Goal: Transaction & Acquisition: Book appointment/travel/reservation

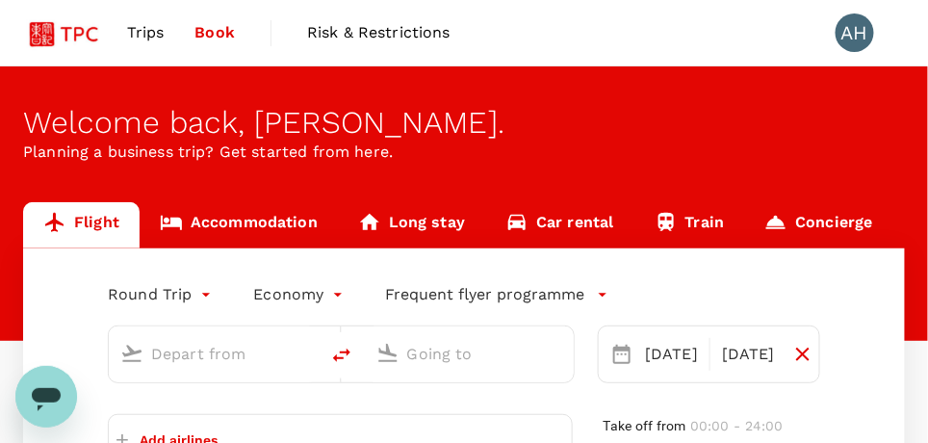
type input "premium-economy"
type input "Tokyo Intl (HND)"
type input "Singapore Changi (SIN)"
type input "Tokyo Intl (HND)"
type input "Singapore Changi (SIN)"
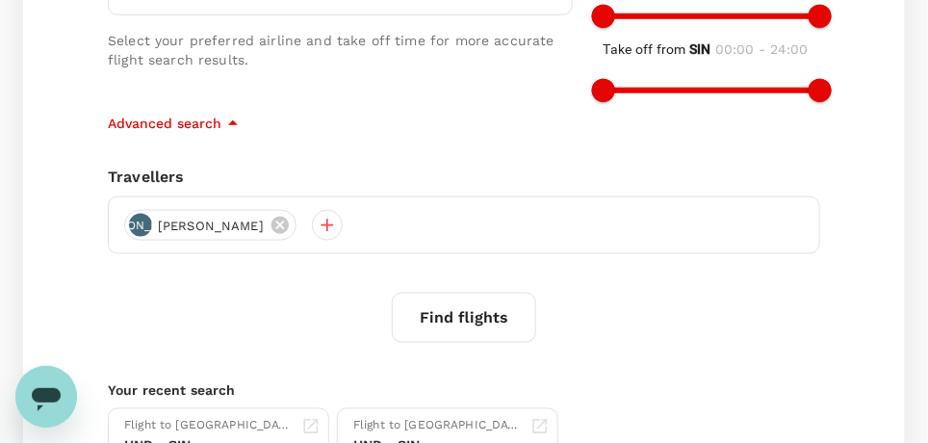
scroll to position [481, 0]
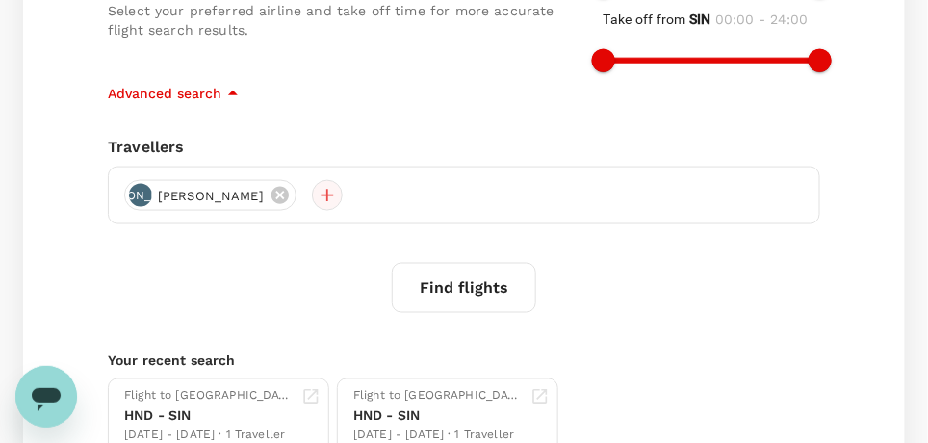
click at [312, 193] on div at bounding box center [327, 195] width 31 height 31
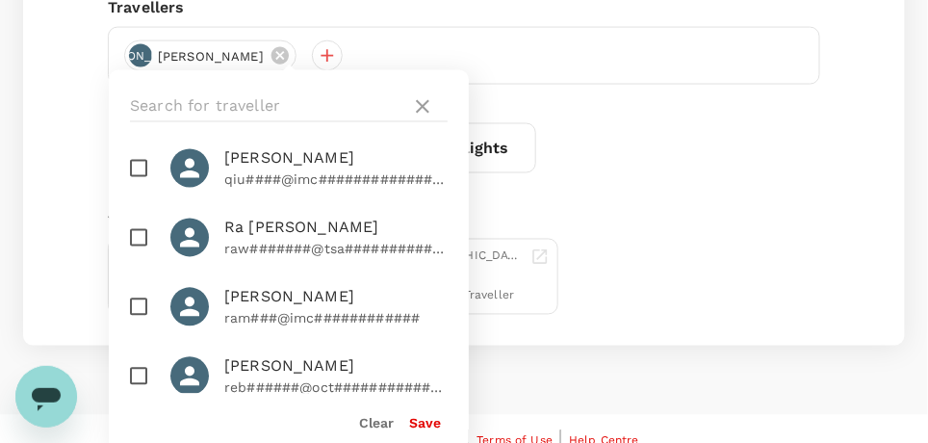
scroll to position [639, 0]
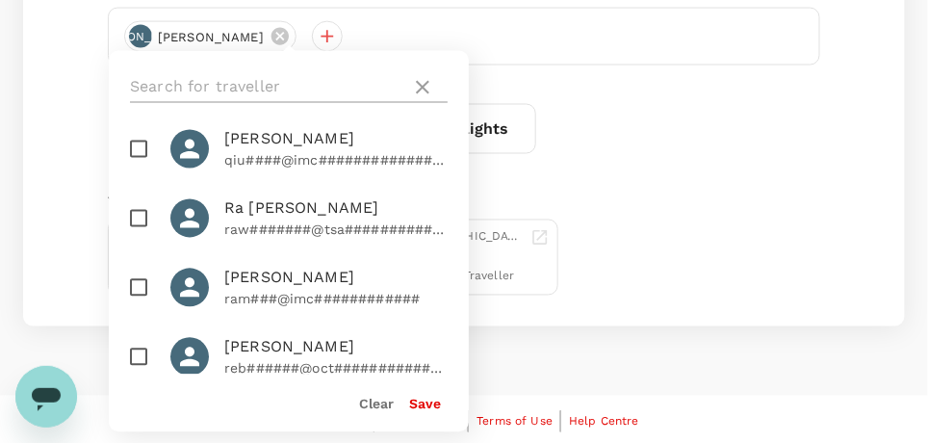
click at [428, 89] on icon at bounding box center [422, 87] width 23 height 23
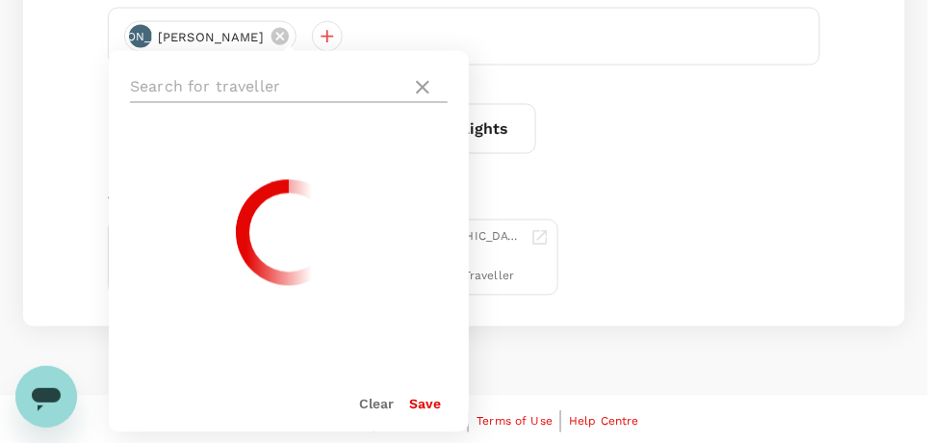
click at [189, 81] on input "text" at bounding box center [266, 87] width 273 height 31
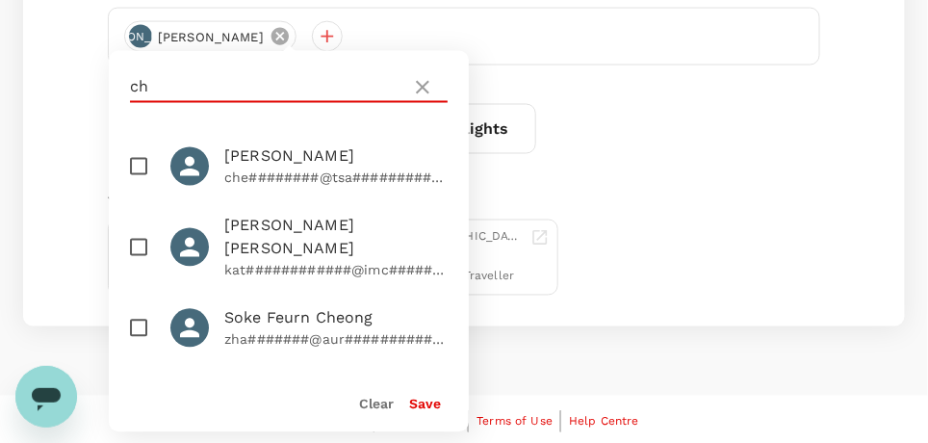
type input "c"
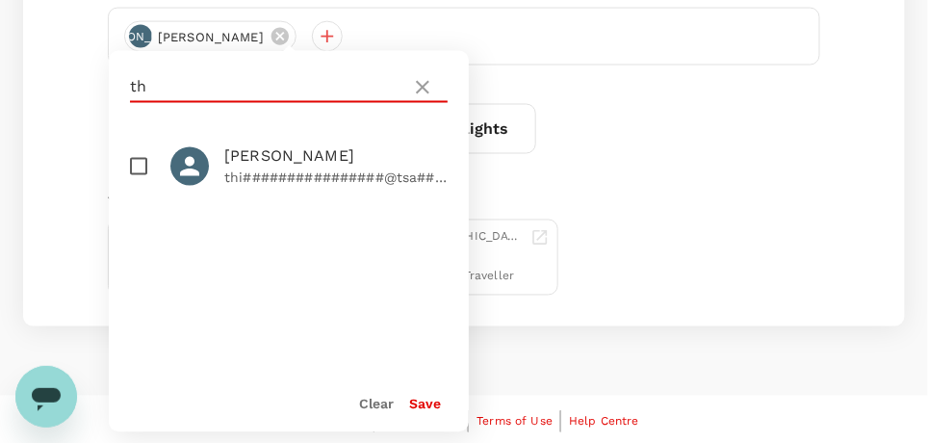
type input "t"
type input "c"
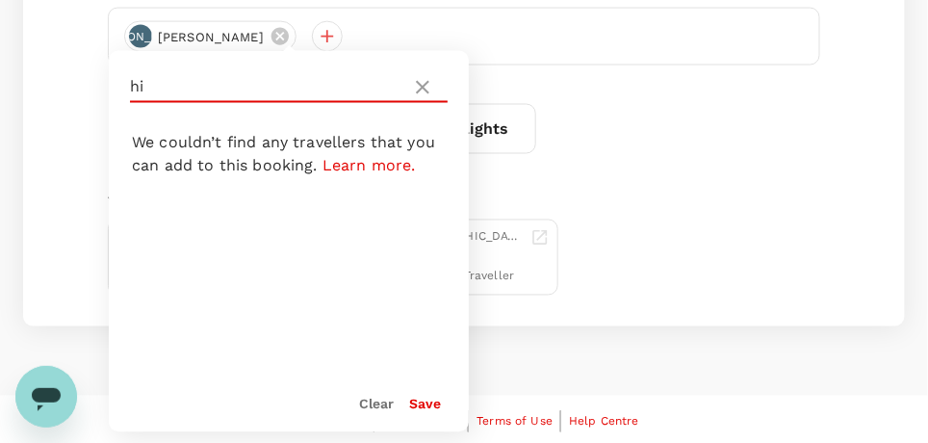
type input "h"
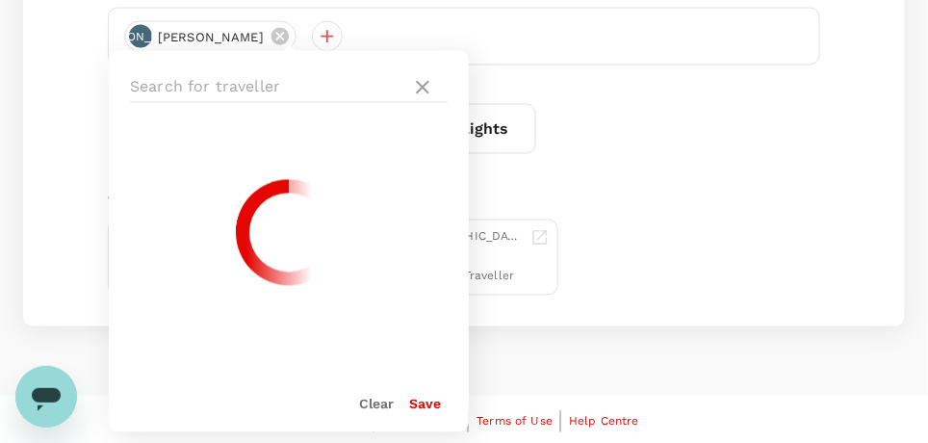
click at [715, 250] on div "Flight to Singapore HND - SIN 14 Sep - 19 Sep · 1 Traveller Flight to Singapore…" at bounding box center [460, 254] width 720 height 84
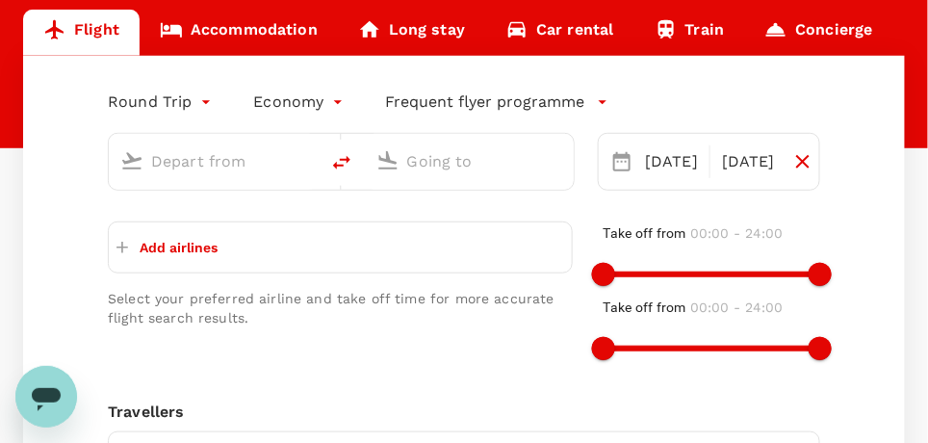
type input "premium-economy"
type input "Tokyo Intl (HND)"
type input "Singapore Changi (SIN)"
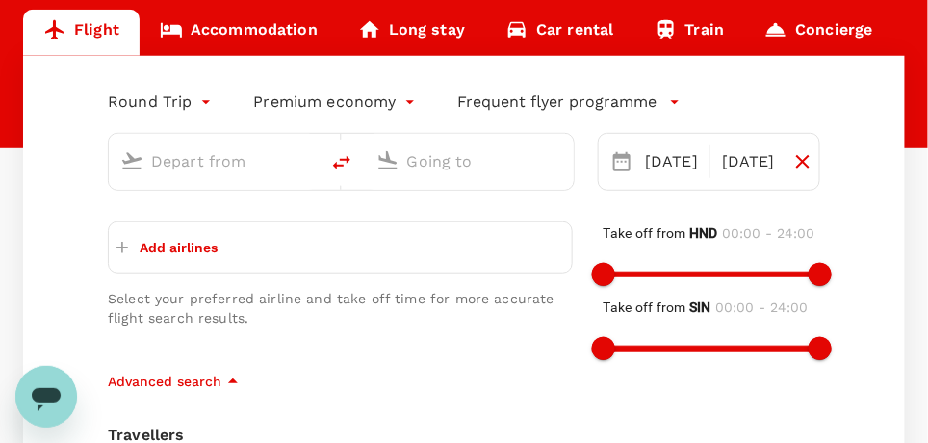
type input "Tokyo Intl (HND)"
type input "Singapore Changi (SIN)"
click at [622, 162] on icon at bounding box center [622, 161] width 23 height 23
click at [663, 160] on div "[DATE]" at bounding box center [671, 162] width 68 height 39
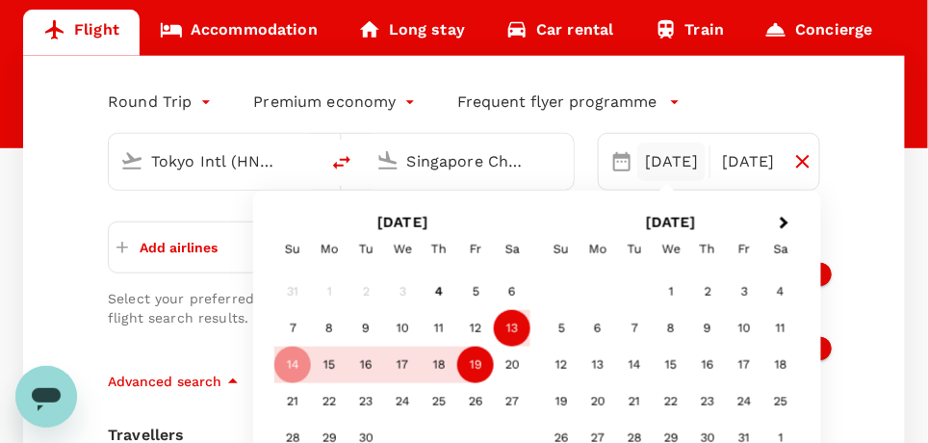
click at [516, 328] on div "13" at bounding box center [512, 328] width 37 height 37
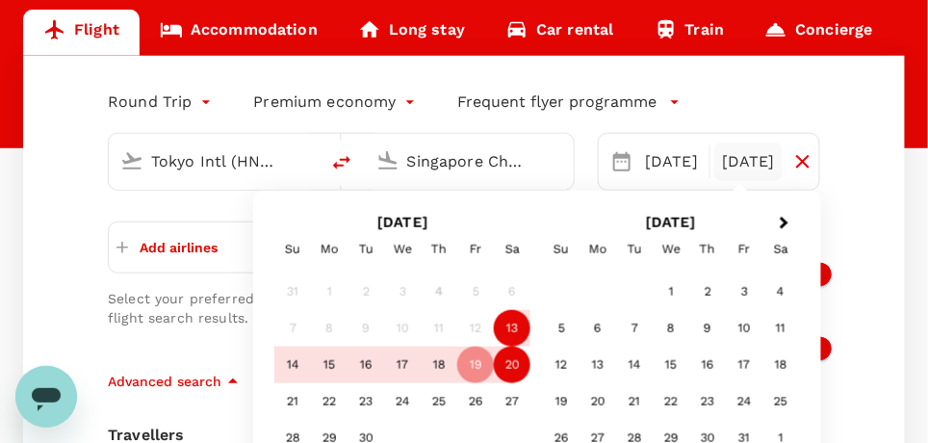
click at [520, 357] on div "20" at bounding box center [512, 365] width 37 height 37
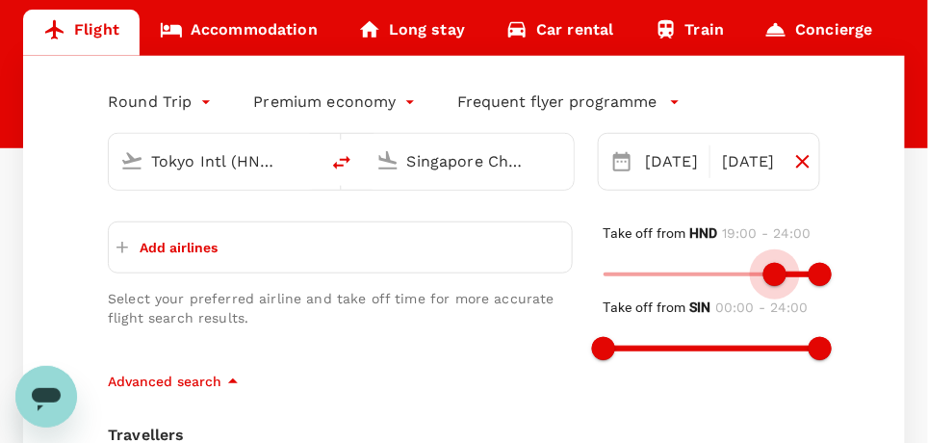
type input "1080"
drag, startPoint x: 613, startPoint y: 271, endPoint x: 768, endPoint y: 267, distance: 155.1
click at [768, 267] on span at bounding box center [766, 274] width 23 height 23
type input "390"
drag, startPoint x: 609, startPoint y: 345, endPoint x: 664, endPoint y: 344, distance: 55.9
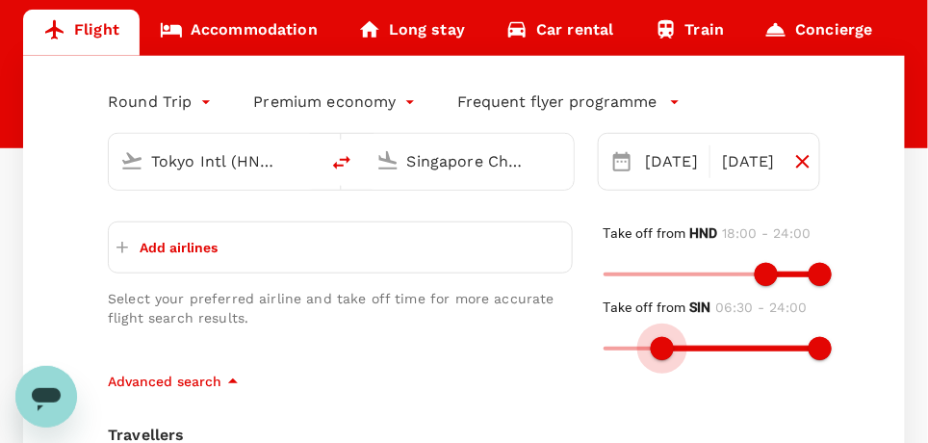
click at [664, 344] on span at bounding box center [662, 348] width 23 height 23
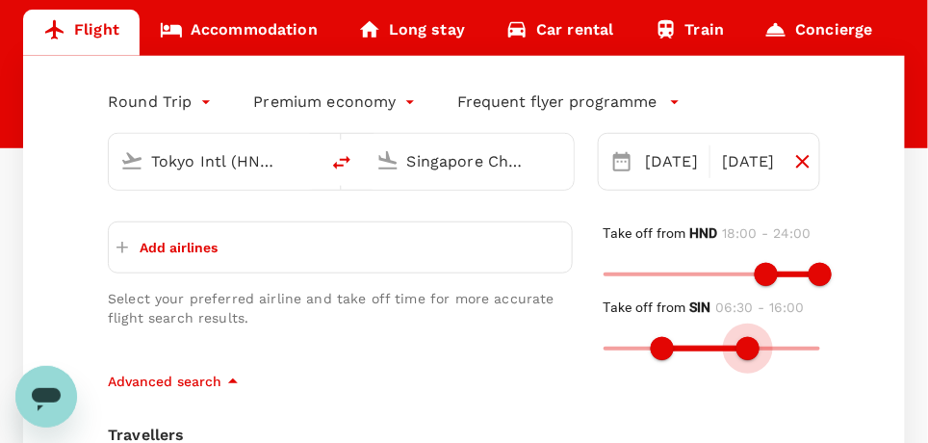
type input "870"
drag, startPoint x: 821, startPoint y: 348, endPoint x: 737, endPoint y: 343, distance: 84.9
click at [737, 343] on span at bounding box center [734, 348] width 23 height 23
type input "690"
drag, startPoint x: 671, startPoint y: 347, endPoint x: 706, endPoint y: 351, distance: 34.9
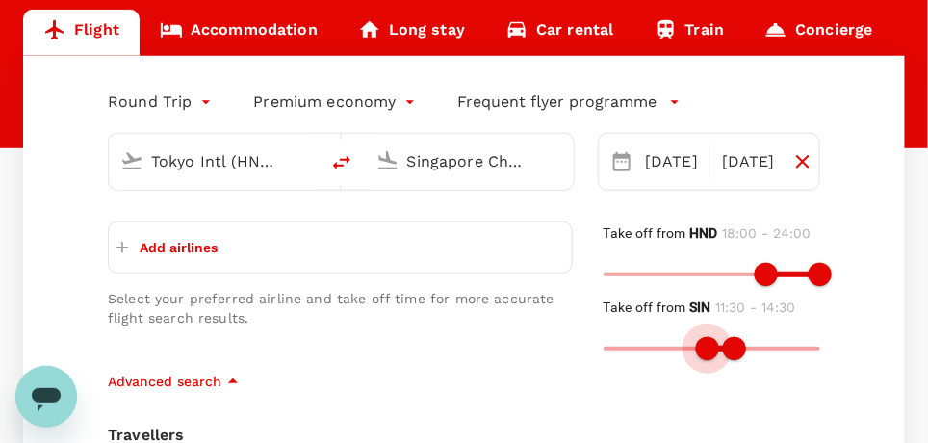
click at [706, 351] on span at bounding box center [707, 348] width 23 height 23
type input "930"
click at [743, 347] on span at bounding box center [743, 348] width 23 height 23
click at [126, 245] on icon "button" at bounding box center [122, 247] width 19 height 19
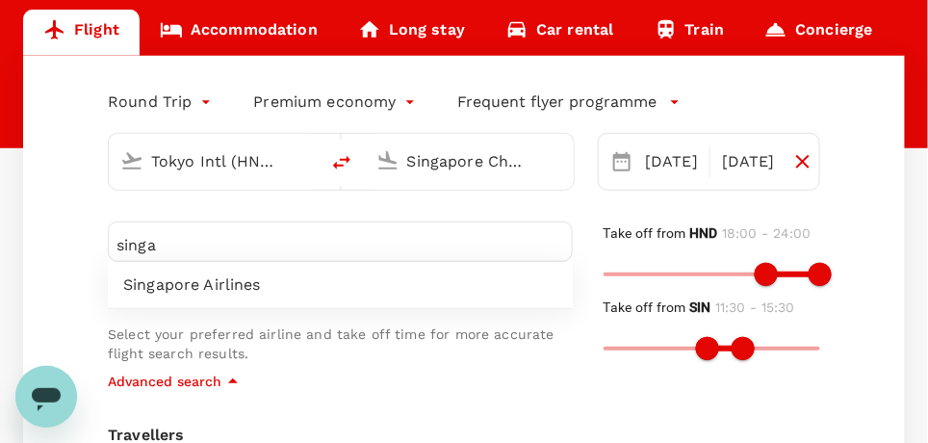
type input "singa"
click at [164, 275] on span "Singapore Airlines" at bounding box center [340, 284] width 434 height 23
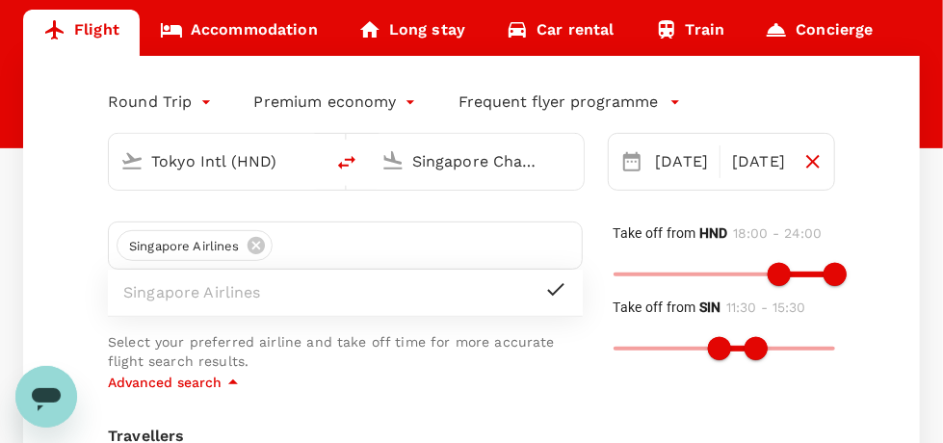
click at [408, 100] on body "Trips Book Risk & Restrictions AH Welcome back , [PERSON_NAME] . Planning a bus…" at bounding box center [471, 351] width 943 height 1088
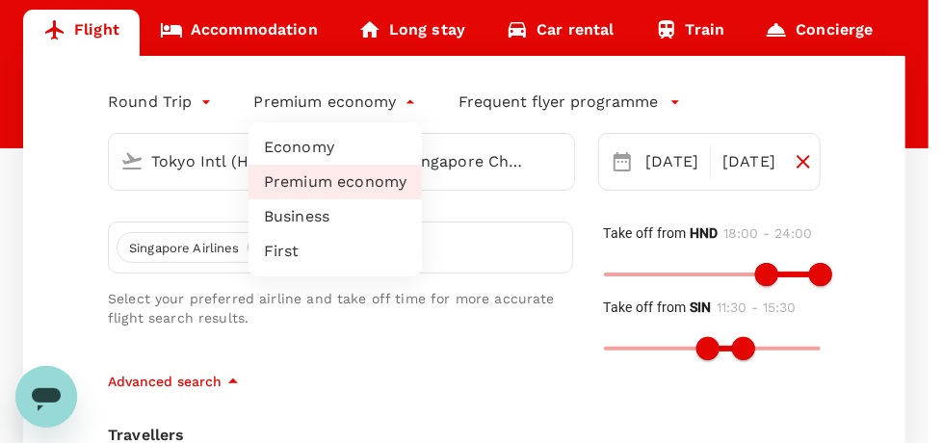
click at [303, 215] on li "Business" at bounding box center [334, 216] width 173 height 35
type input "business"
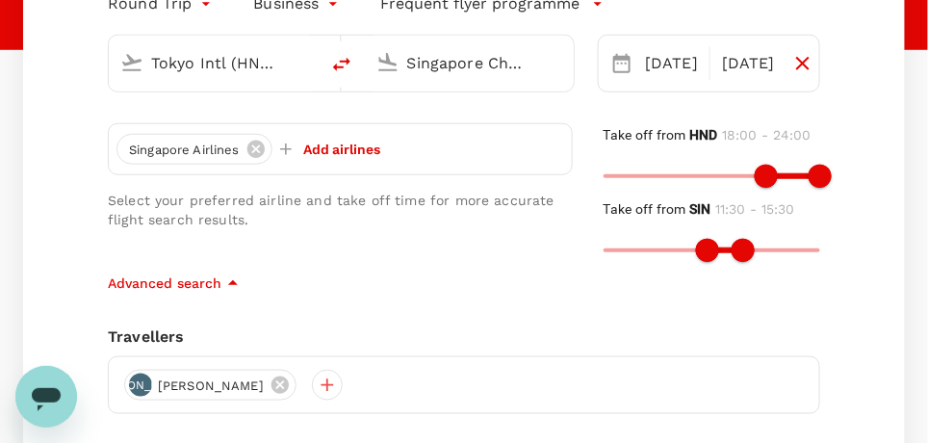
scroll to position [384, 0]
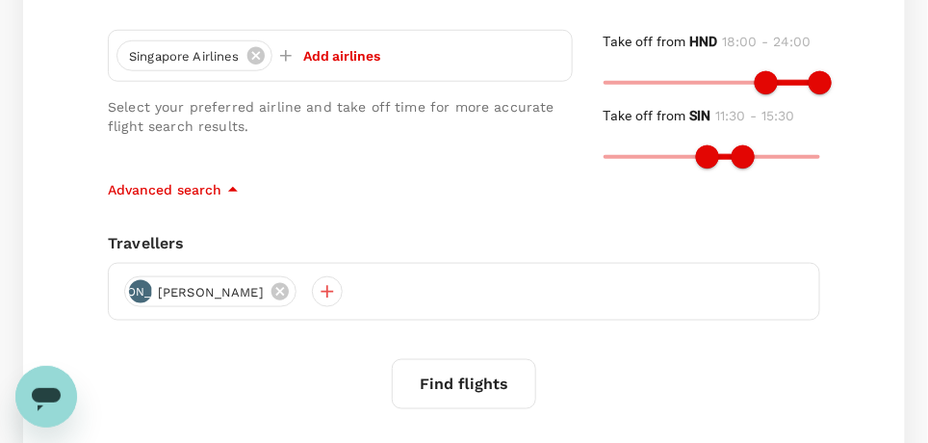
click at [451, 384] on button "Find flights" at bounding box center [464, 384] width 144 height 50
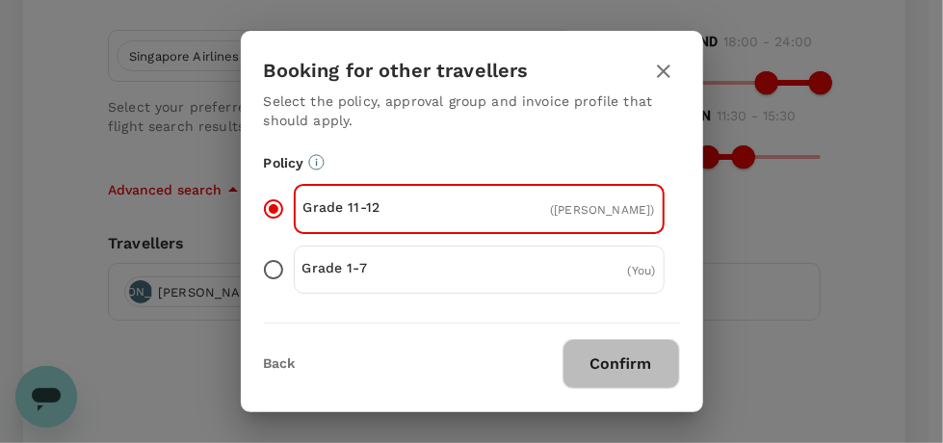
click at [611, 355] on button "Confirm" at bounding box center [620, 364] width 117 height 50
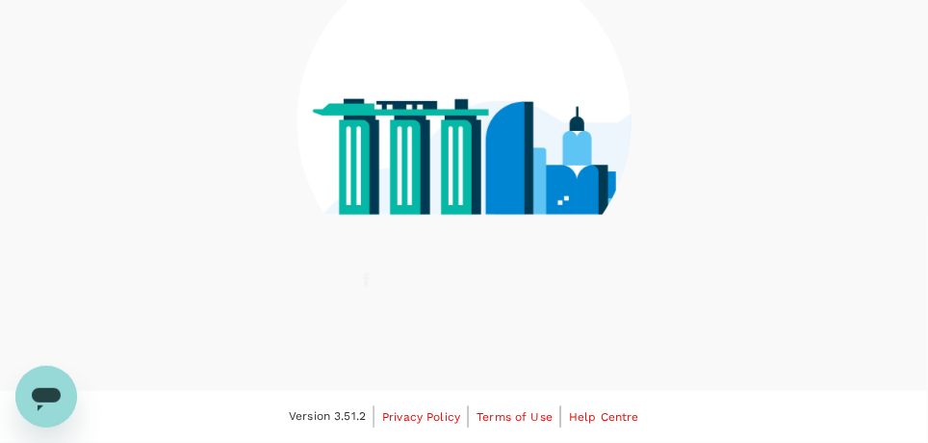
scroll to position [273, 0]
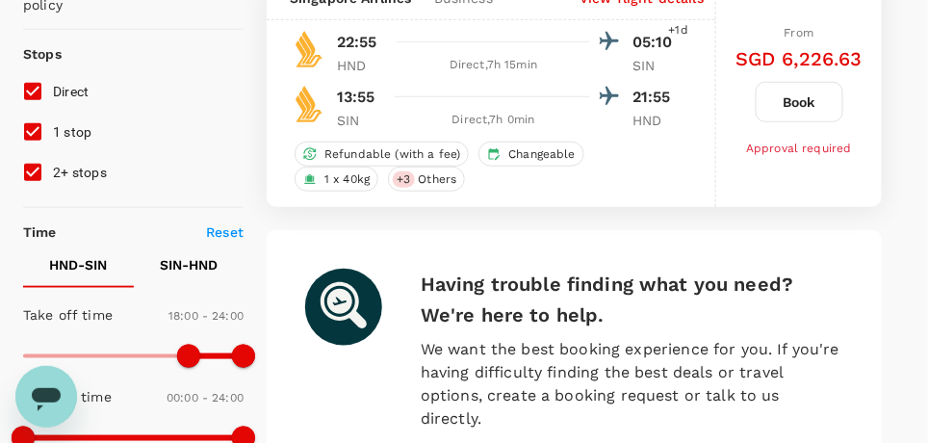
type input "1245"
checkbox input "false"
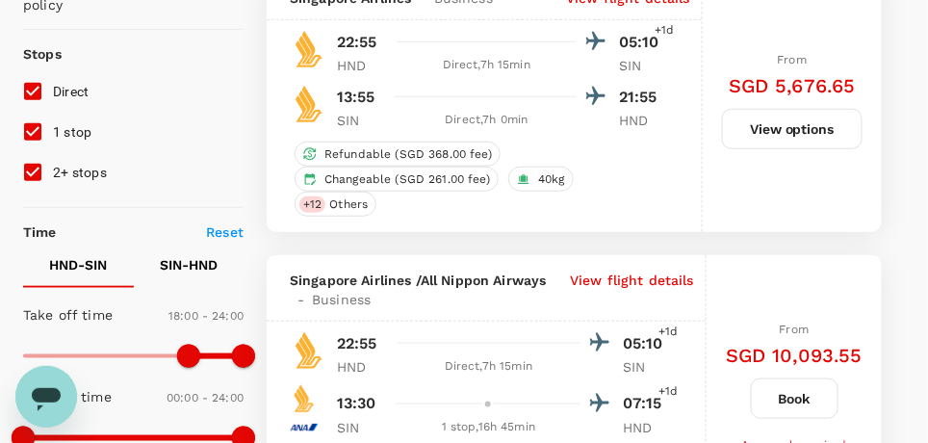
type input "1320"
checkbox input "false"
click at [39, 128] on input "1 stop" at bounding box center [33, 132] width 40 height 40
checkbox input "false"
click at [31, 171] on input "2+ stops" at bounding box center [33, 172] width 40 height 40
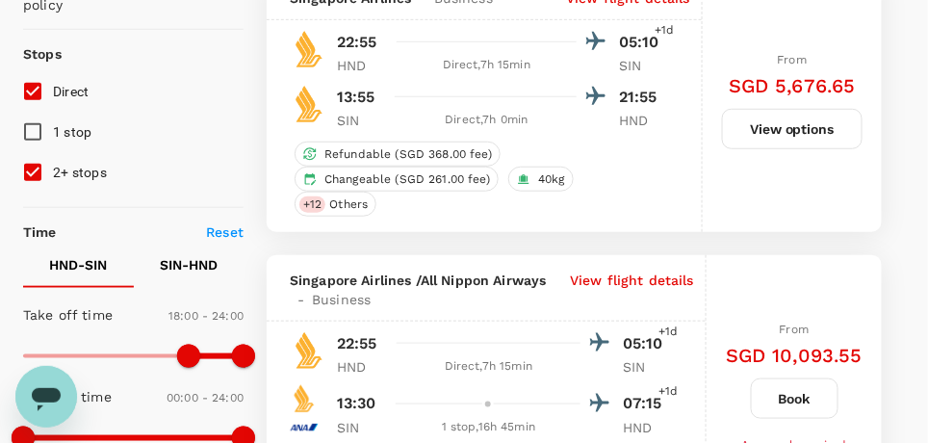
checkbox input "false"
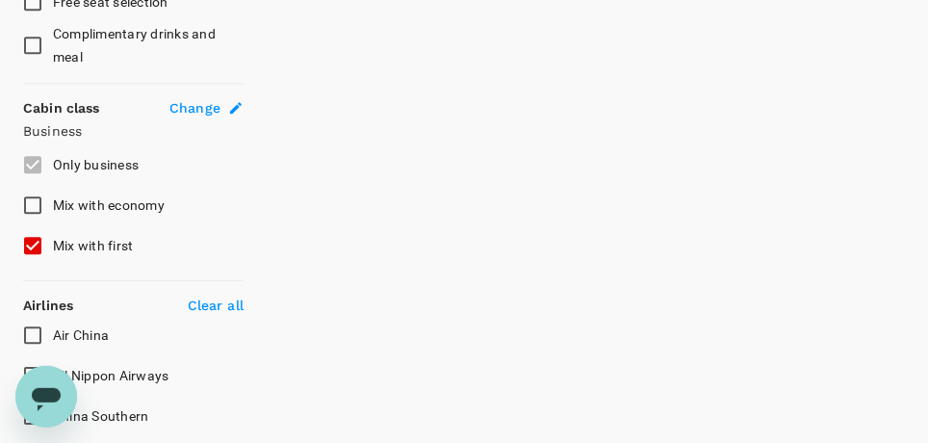
scroll to position [1043, 0]
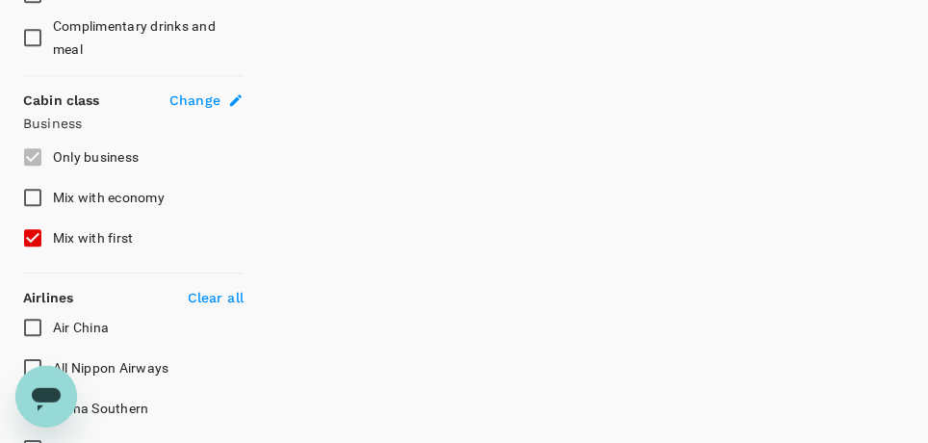
click at [29, 236] on input "Mix with first" at bounding box center [33, 238] width 40 height 40
checkbox input "false"
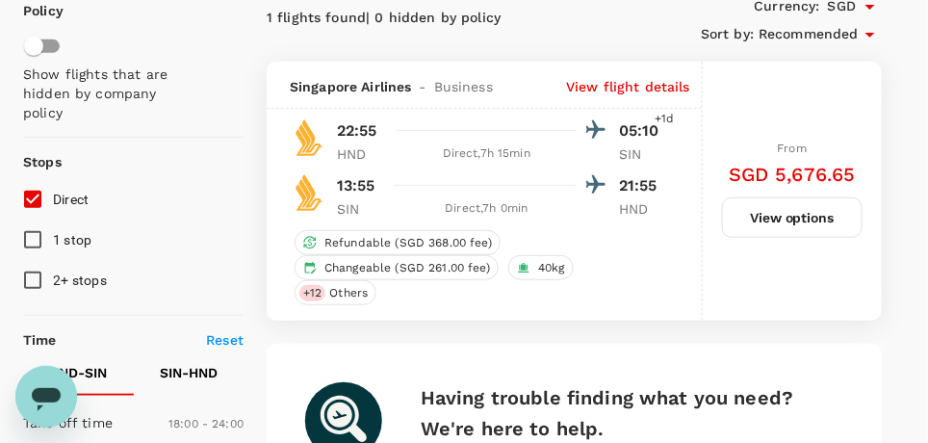
scroll to position [142, 0]
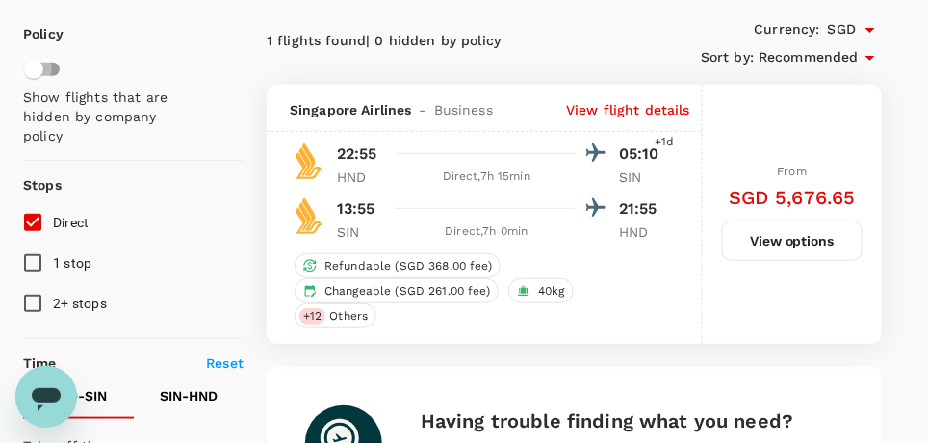
drag, startPoint x: 38, startPoint y: 65, endPoint x: 57, endPoint y: 66, distance: 19.3
click at [57, 66] on input "checkbox" at bounding box center [34, 69] width 110 height 37
checkbox input "true"
